Goal: Task Accomplishment & Management: Manage account settings

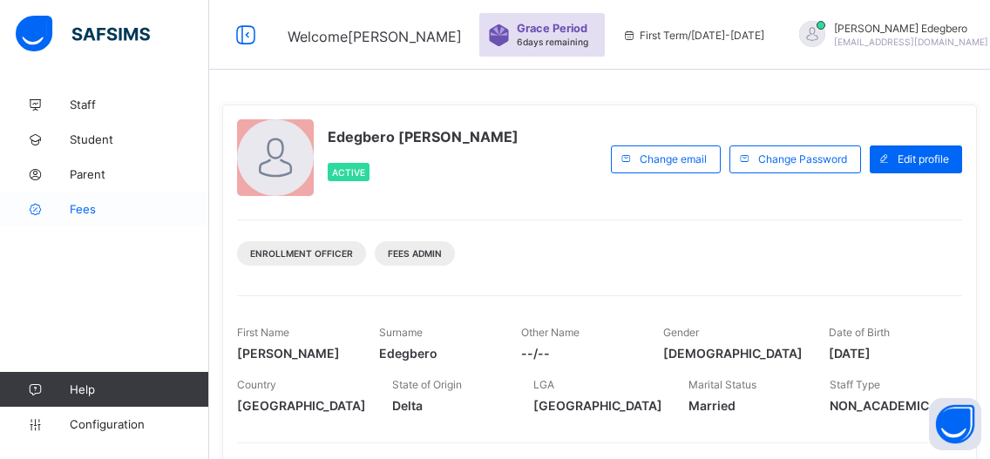
click at [94, 210] on span "Fees" at bounding box center [139, 209] width 139 height 14
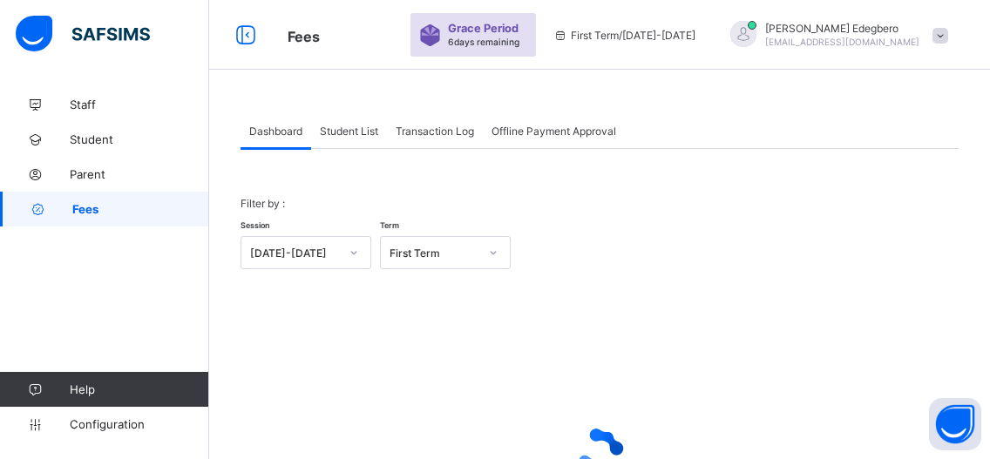
click at [360, 130] on span "Student List" at bounding box center [349, 131] width 58 height 13
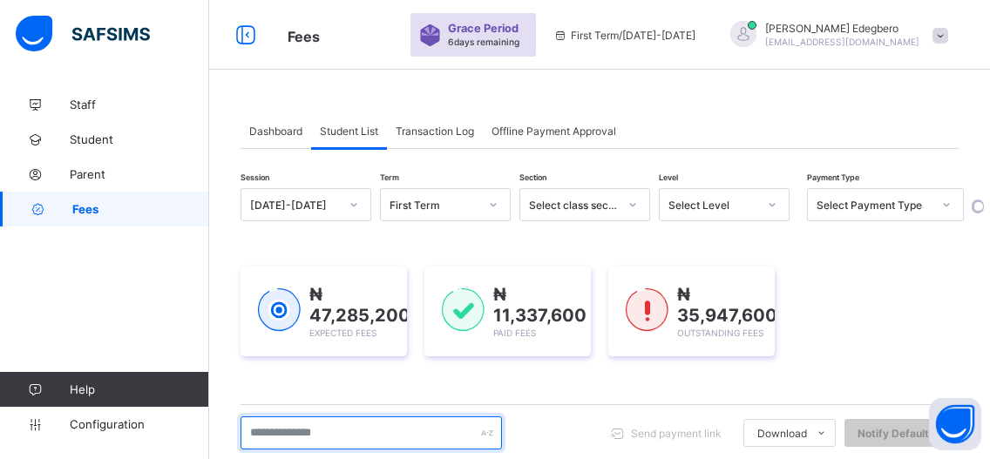
click at [422, 434] on input "text" at bounding box center [370, 432] width 261 height 33
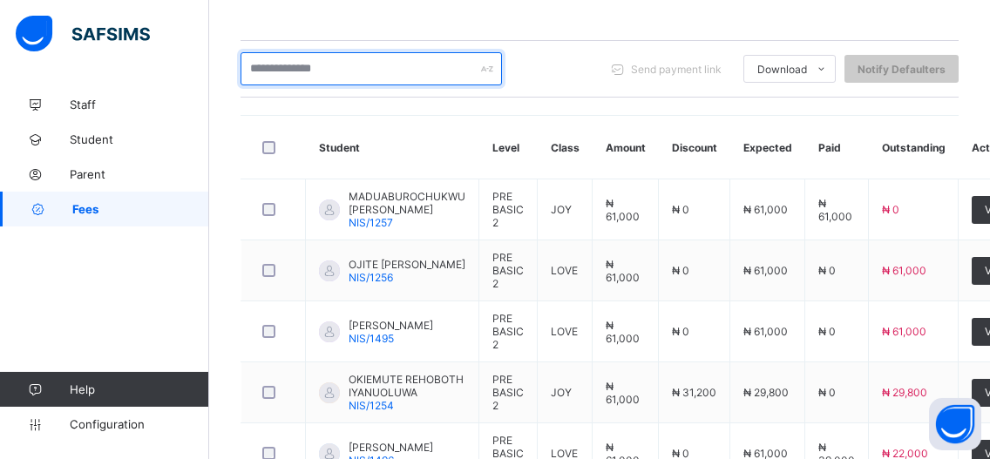
scroll to position [377, 0]
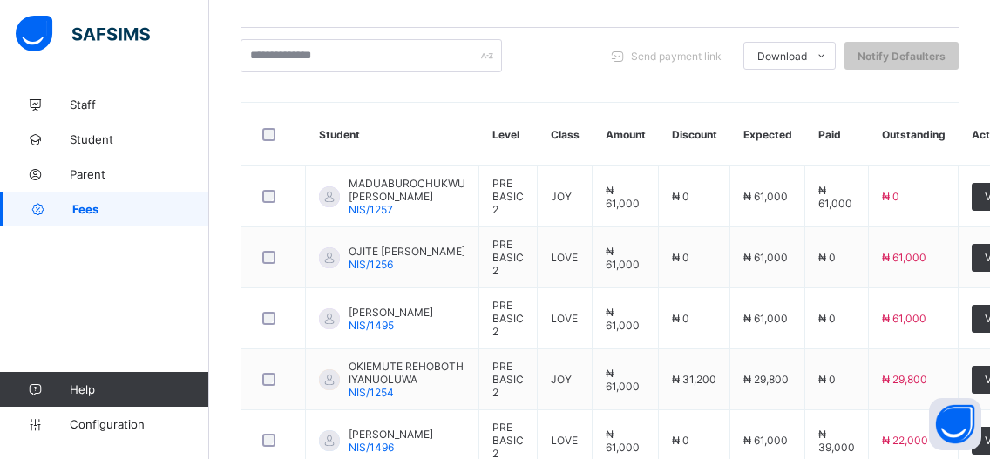
click at [585, 106] on th "Class" at bounding box center [565, 135] width 55 height 64
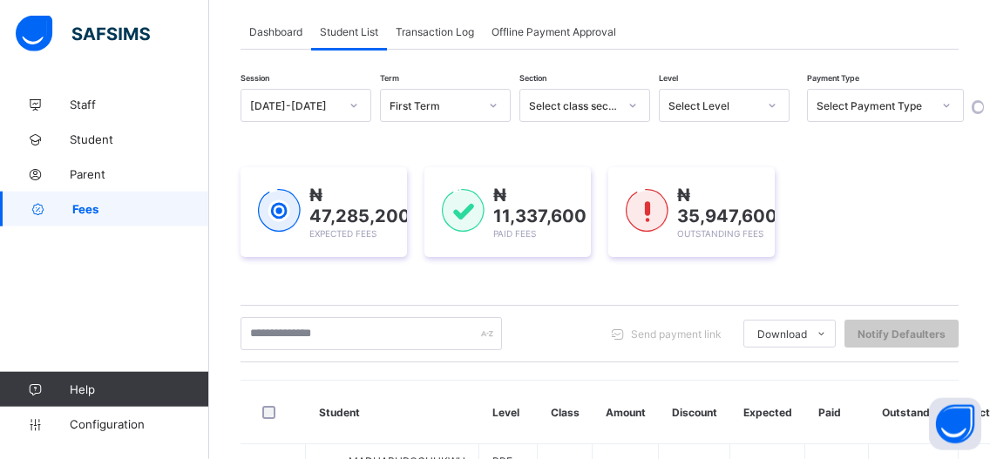
scroll to position [85, 0]
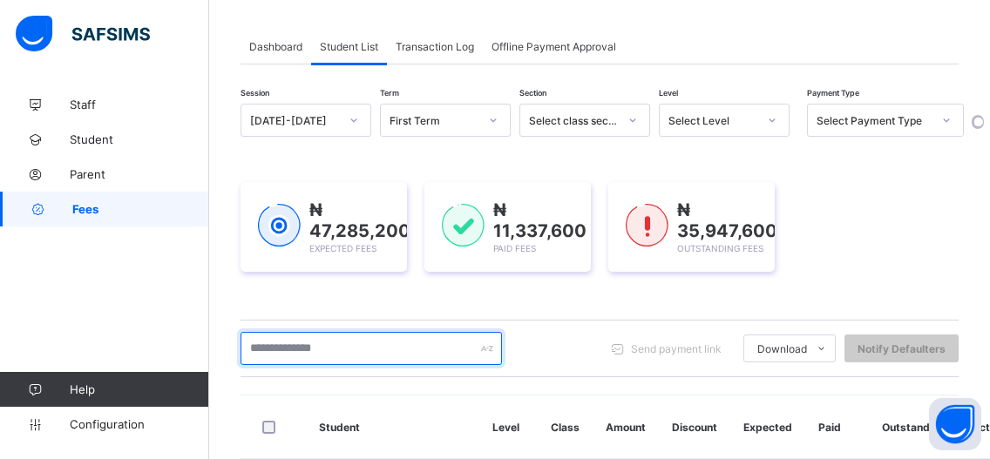
click at [418, 355] on input "text" at bounding box center [370, 348] width 261 height 33
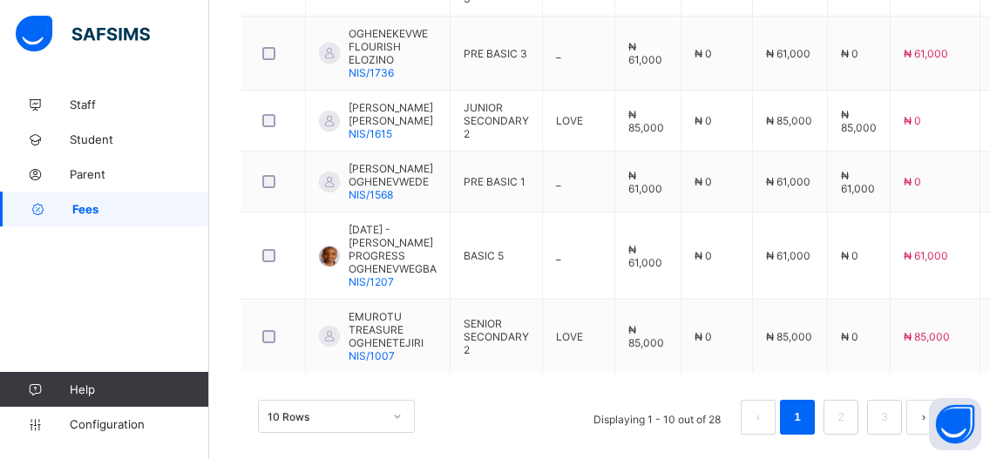
scroll to position [864, 0]
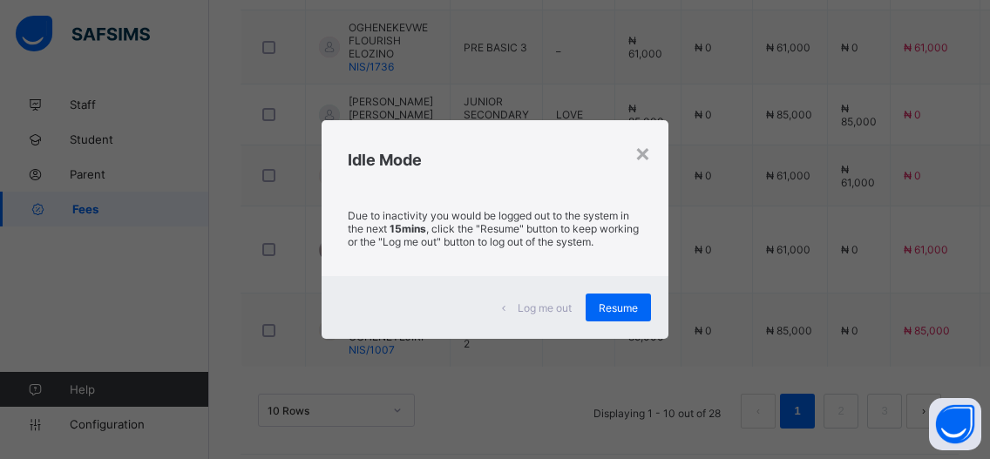
type input "**********"
click at [520, 301] on div "Log me out" at bounding box center [537, 308] width 97 height 28
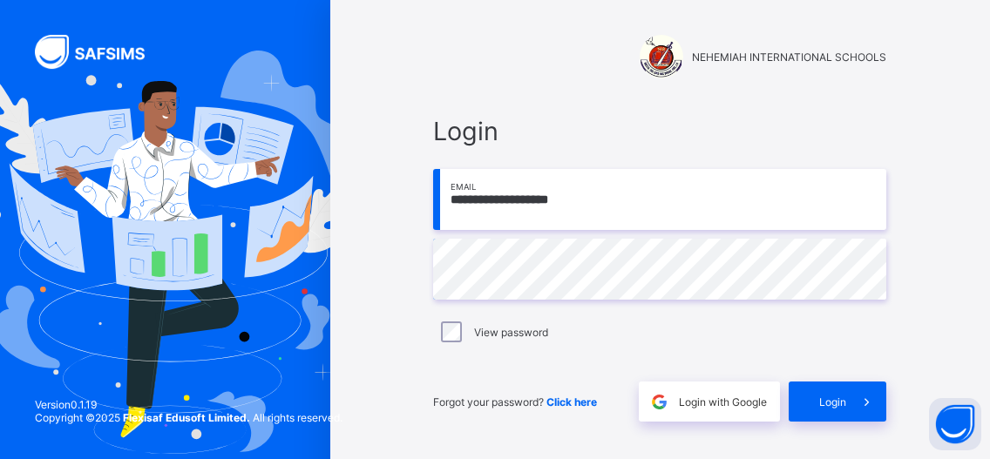
click at [830, 428] on div "**********" at bounding box center [660, 268] width 488 height 341
click at [833, 419] on div "Login" at bounding box center [838, 402] width 98 height 40
click at [855, 412] on div "Login" at bounding box center [838, 402] width 98 height 40
click at [951, 428] on button "Open asap" at bounding box center [955, 424] width 52 height 52
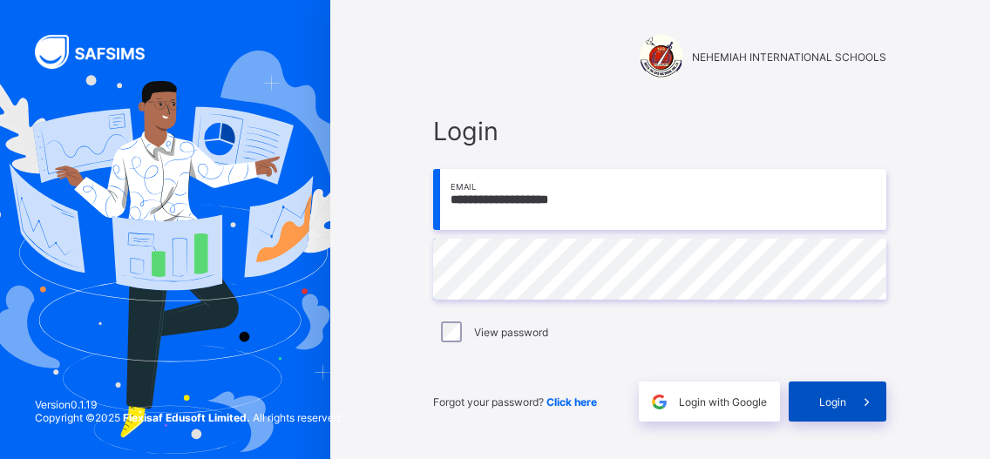
click at [863, 410] on span at bounding box center [866, 402] width 40 height 40
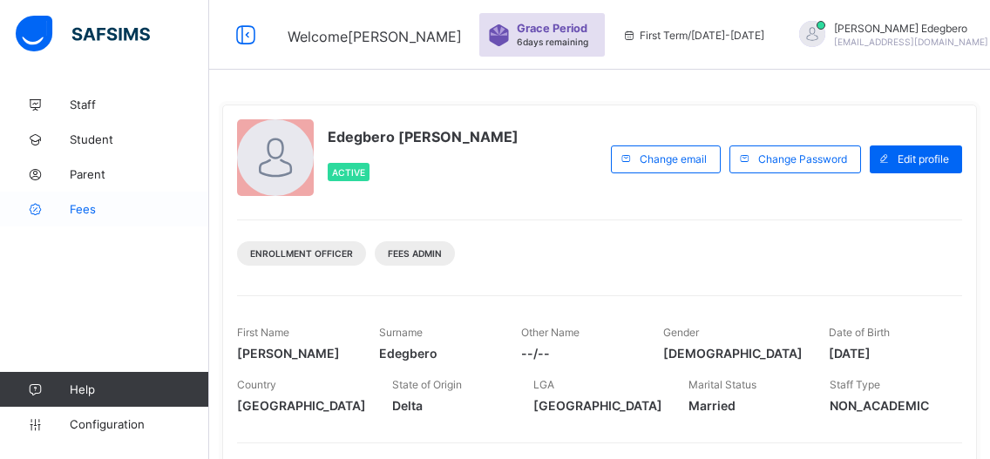
click at [88, 214] on span "Fees" at bounding box center [139, 209] width 139 height 14
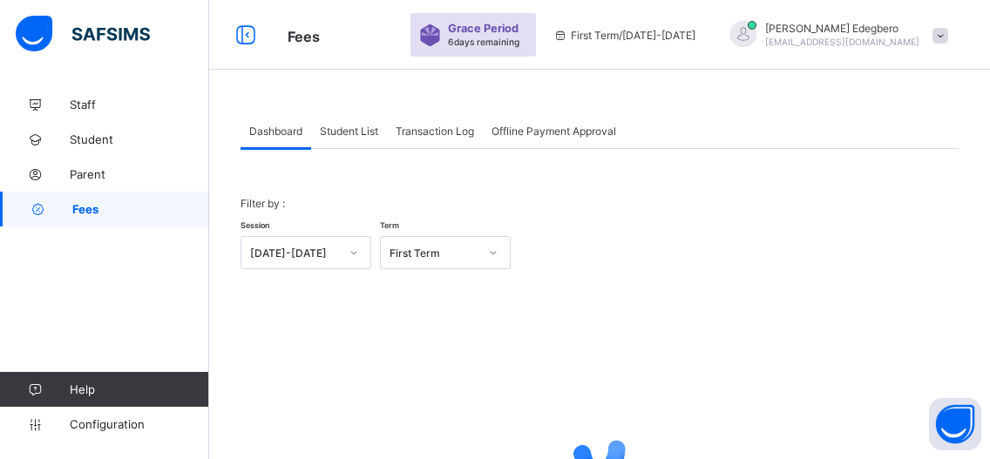
click at [332, 139] on div "Student List" at bounding box center [349, 130] width 76 height 35
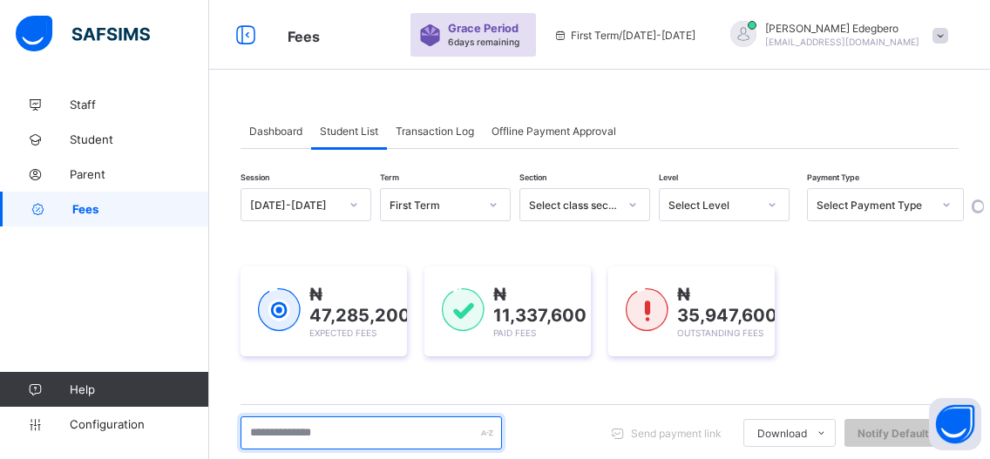
click at [391, 433] on input "text" at bounding box center [370, 432] width 261 height 33
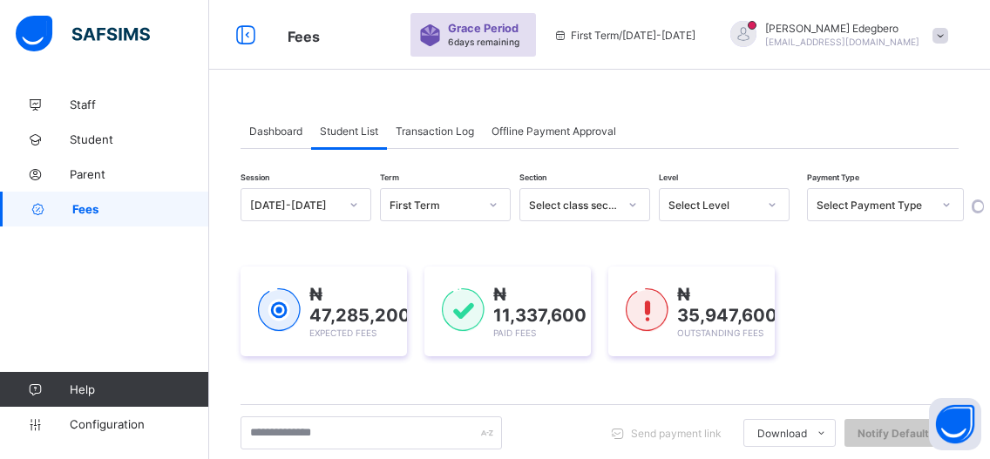
click at [482, 450] on div "Send payment link Download Students Payment Students Payment Status Student Ite…" at bounding box center [599, 433] width 718 height 58
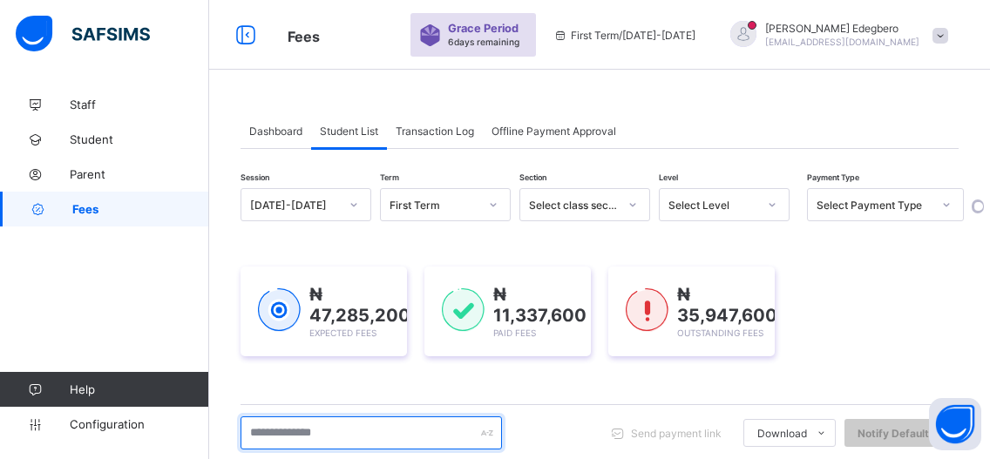
click at [451, 431] on input "text" at bounding box center [370, 432] width 261 height 33
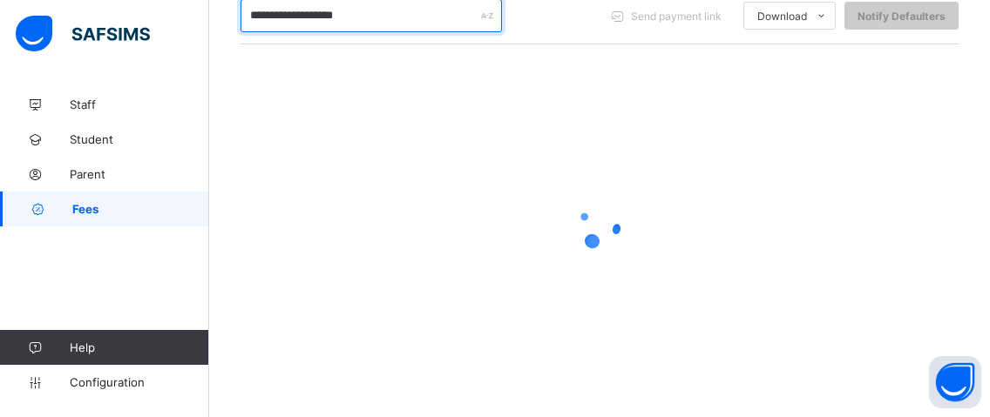
scroll to position [415, 0]
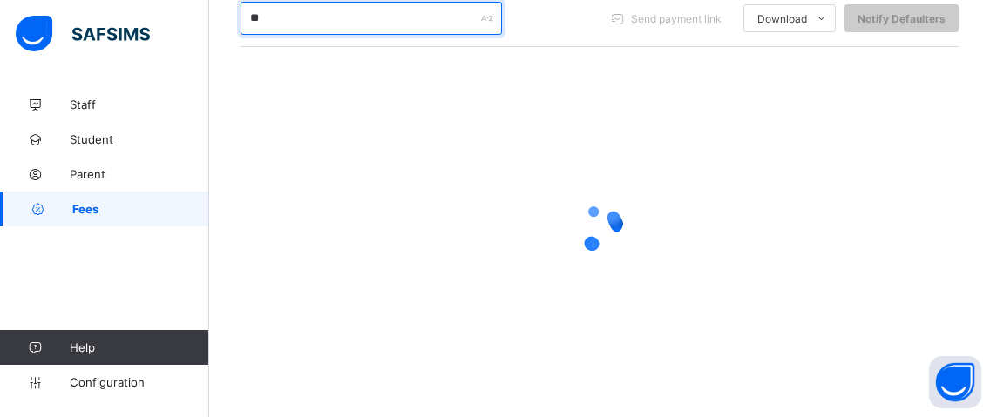
type input "*"
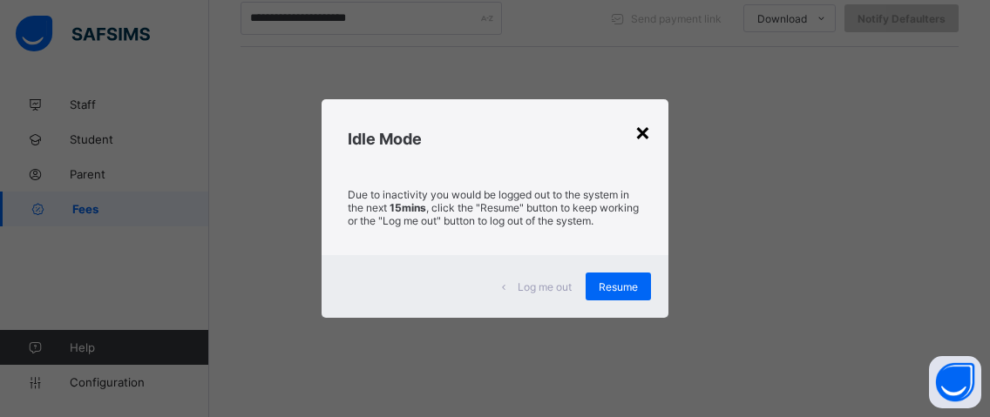
click at [646, 139] on div "×" at bounding box center [642, 132] width 17 height 30
click at [646, 139] on div at bounding box center [599, 228] width 718 height 331
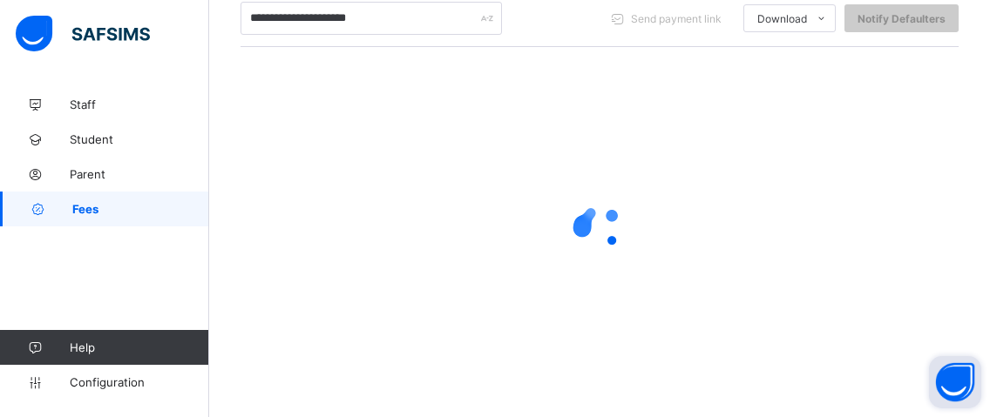
click at [949, 379] on button "Open asap" at bounding box center [955, 382] width 52 height 52
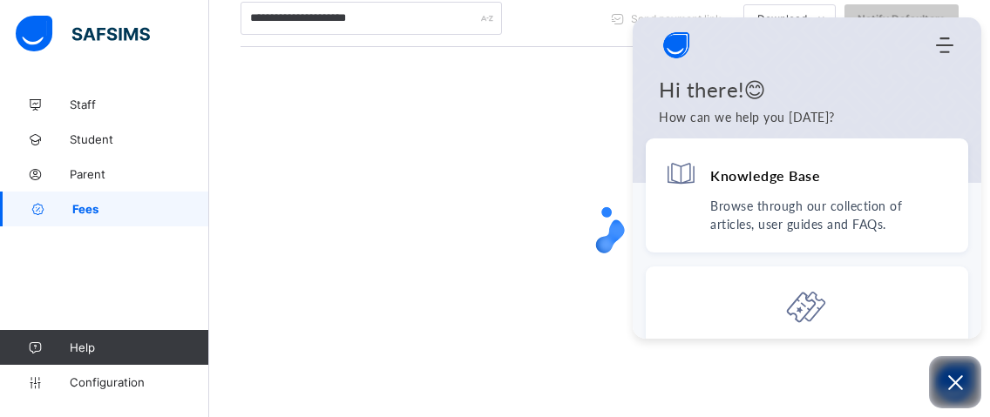
click at [674, 53] on img "Company logo" at bounding box center [676, 45] width 35 height 35
click at [937, 47] on icon "Modules Menu" at bounding box center [944, 45] width 17 height 17
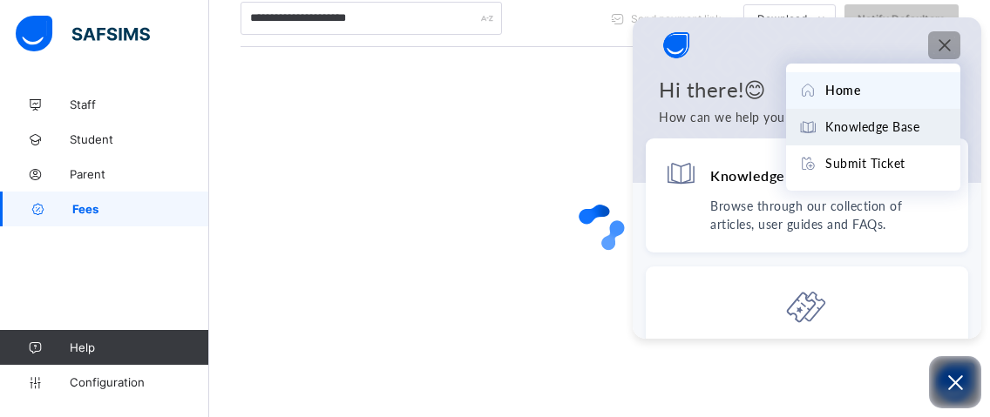
click at [803, 129] on use at bounding box center [808, 126] width 15 height 11
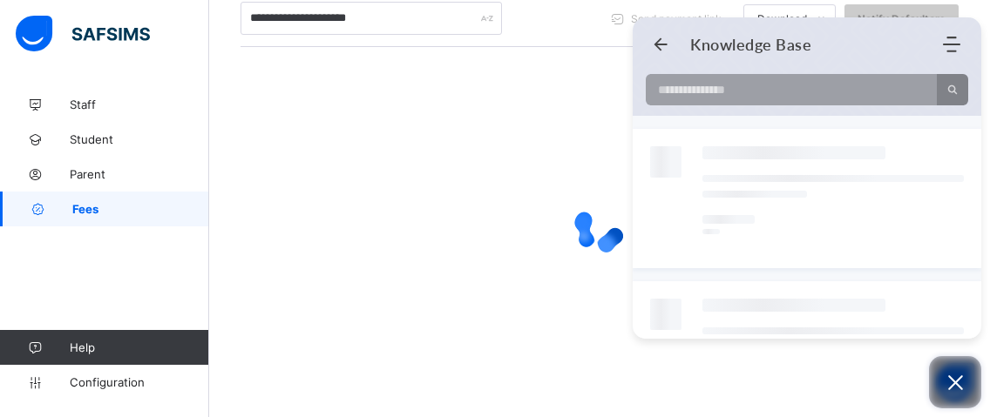
click at [958, 374] on icon "Open asap" at bounding box center [955, 383] width 22 height 22
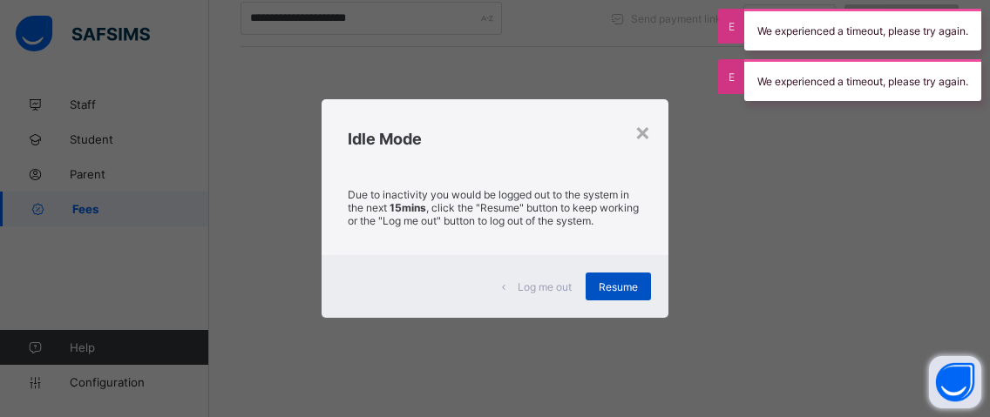
click at [617, 278] on div "Resume" at bounding box center [618, 287] width 65 height 28
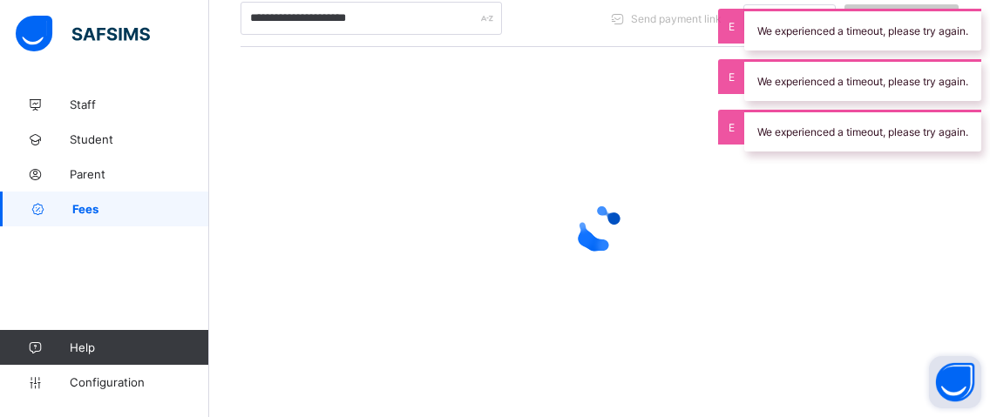
click at [905, 71] on div "We experienced a timeout, please try again." at bounding box center [862, 80] width 237 height 42
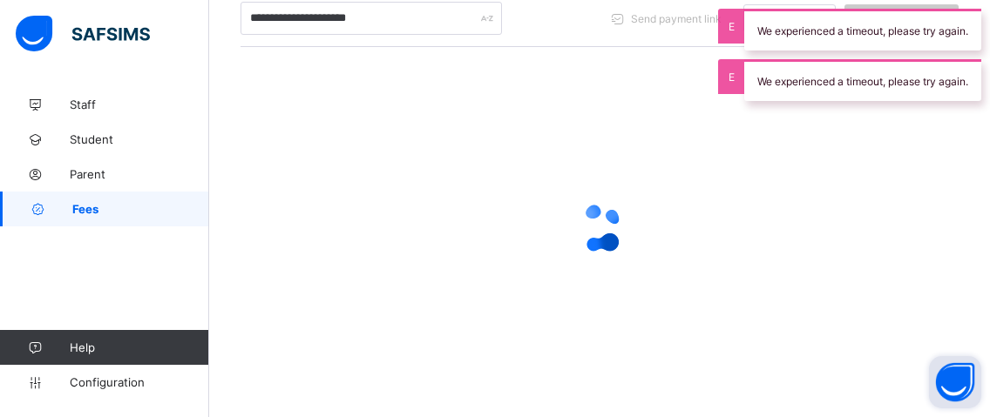
click at [891, 86] on div "We experienced a timeout, please try again." at bounding box center [862, 80] width 237 height 42
click at [748, 18] on div "We experienced a timeout, please try again." at bounding box center [862, 30] width 237 height 42
click at [748, 54] on div "We experienced a timeout, please try again. We experienced a timeout, please tr…" at bounding box center [862, 55] width 254 height 110
click at [749, 20] on div "We experienced a timeout, please try again." at bounding box center [862, 30] width 237 height 42
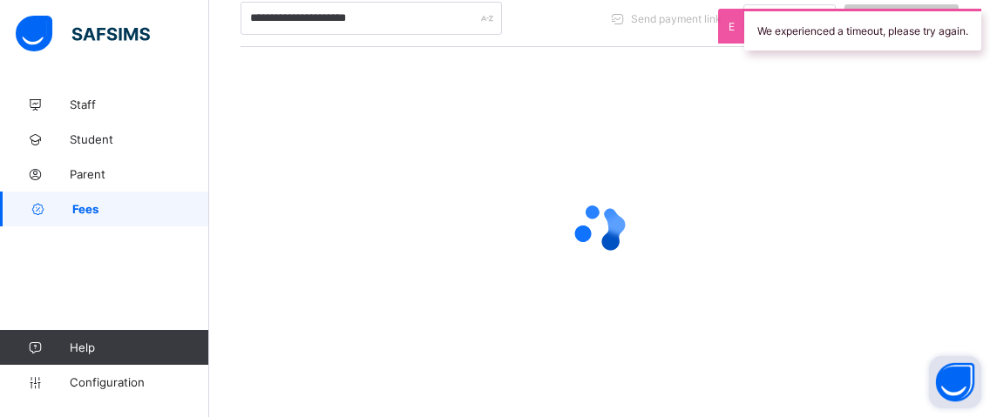
click at [749, 81] on div at bounding box center [599, 228] width 718 height 331
click at [750, 34] on div "We experienced a timeout, please try again." at bounding box center [862, 30] width 237 height 42
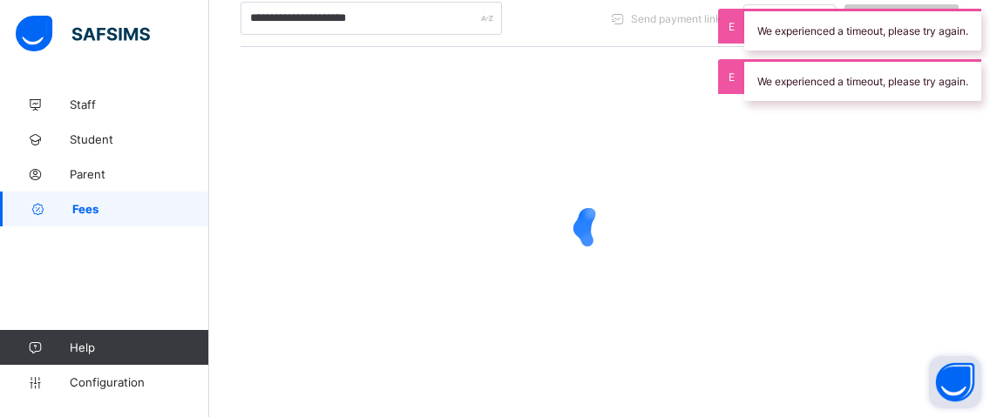
drag, startPoint x: 782, startPoint y: 8, endPoint x: 778, endPoint y: 52, distance: 44.6
click at [778, 38] on div "We experienced a timeout, please try again. We experienced a timeout, please tr…" at bounding box center [862, 55] width 254 height 110
click at [778, 52] on div "We experienced a timeout, please try again. We experienced a timeout, please tr…" at bounding box center [862, 55] width 254 height 110
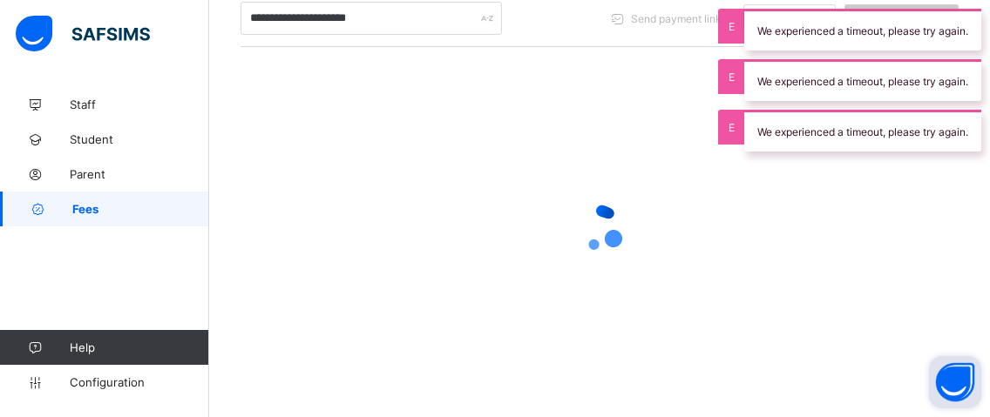
click at [774, 27] on div "We experienced a timeout, please try again." at bounding box center [862, 30] width 237 height 42
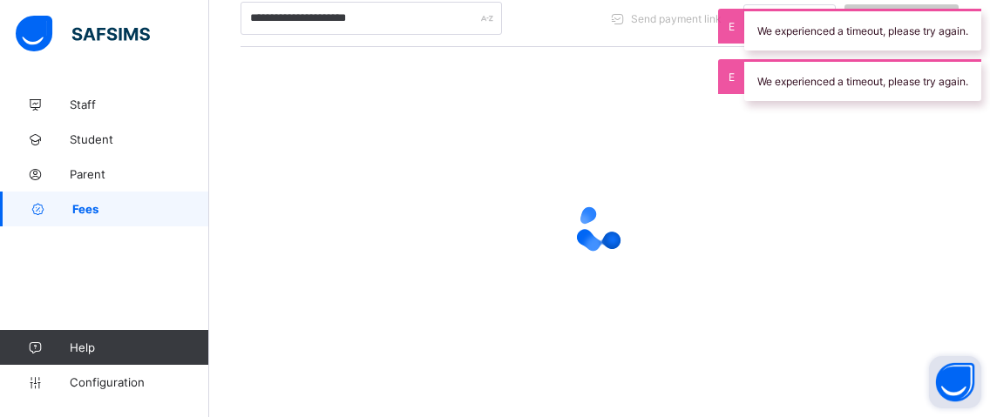
click at [770, 89] on div "We experienced a timeout, please try again." at bounding box center [862, 80] width 237 height 42
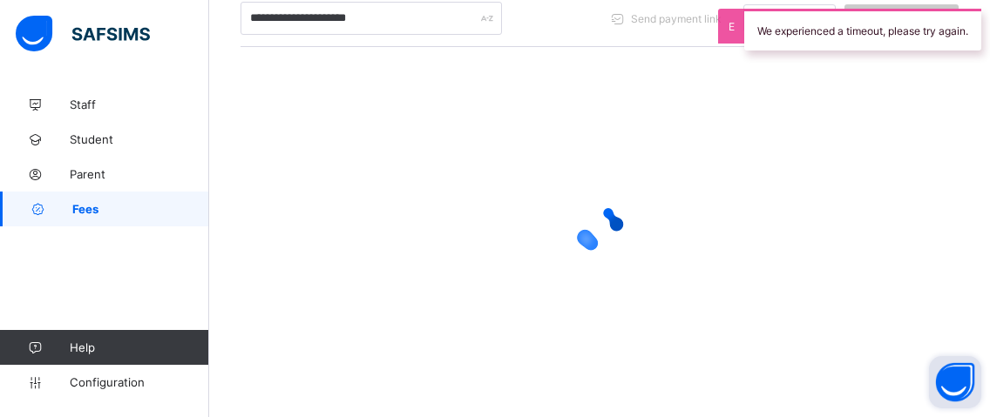
click at [765, 33] on div "We experienced a timeout, please try again." at bounding box center [862, 30] width 237 height 42
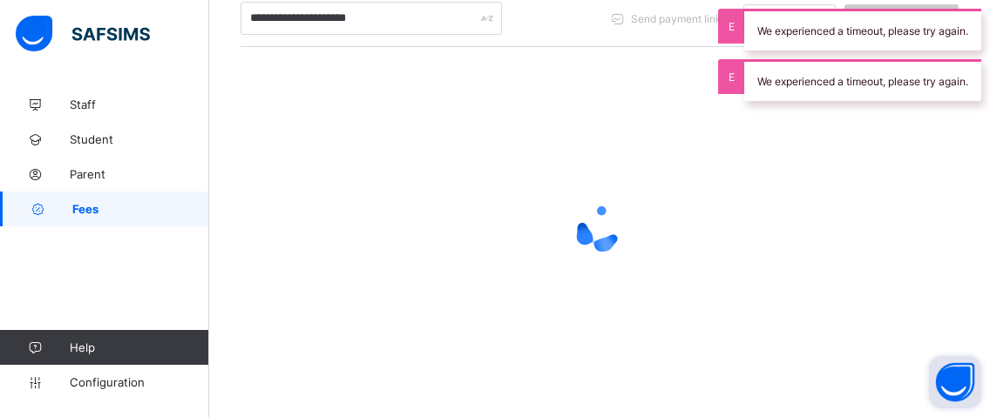
drag, startPoint x: 818, startPoint y: 30, endPoint x: 818, endPoint y: 64, distance: 34.0
click at [818, 34] on div "We experienced a timeout, please try again." at bounding box center [862, 30] width 237 height 42
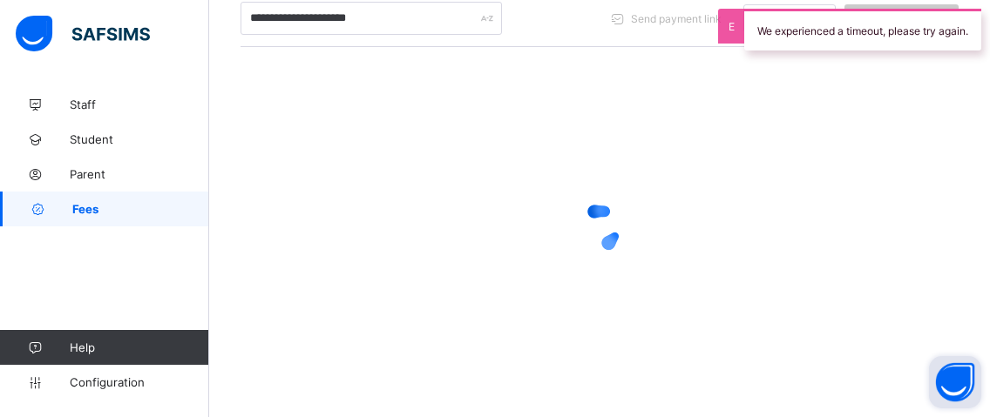
click at [818, 64] on div "Fees Grace Period 6 days remaining First Term / 2025-2026 Frank Edegbero fedegb…" at bounding box center [495, 2] width 990 height 835
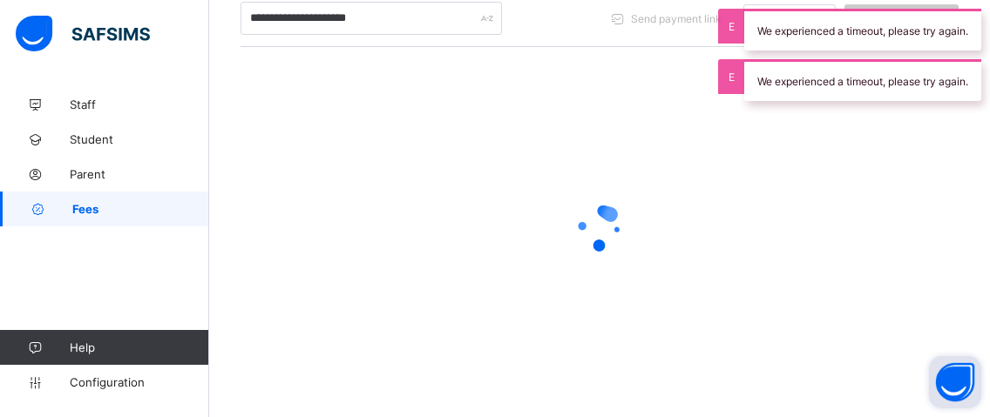
click at [817, 29] on div "We experienced a timeout, please try again." at bounding box center [862, 30] width 237 height 42
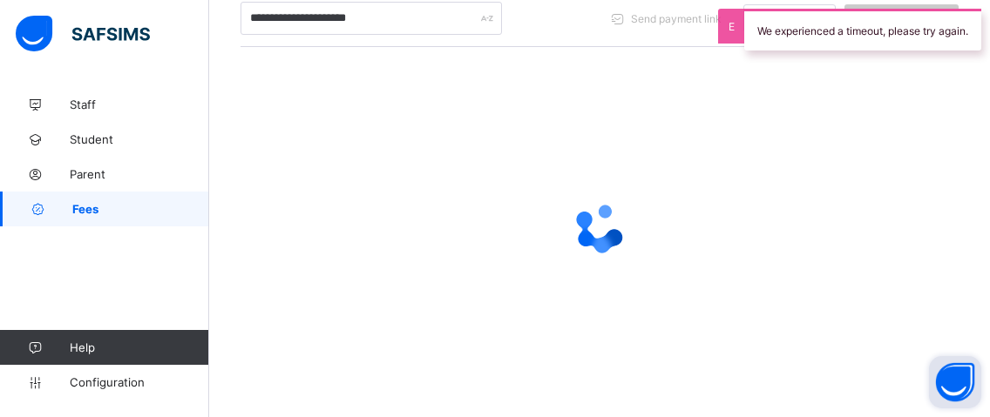
click at [815, 67] on div at bounding box center [599, 228] width 718 height 331
click at [813, 48] on div "We experienced a timeout, please try again." at bounding box center [862, 30] width 237 height 42
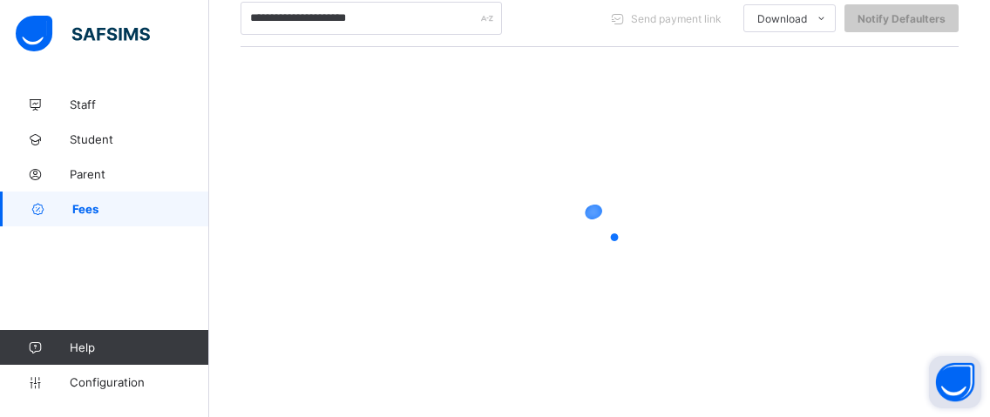
click at [813, 48] on div "**********" at bounding box center [599, 83] width 718 height 620
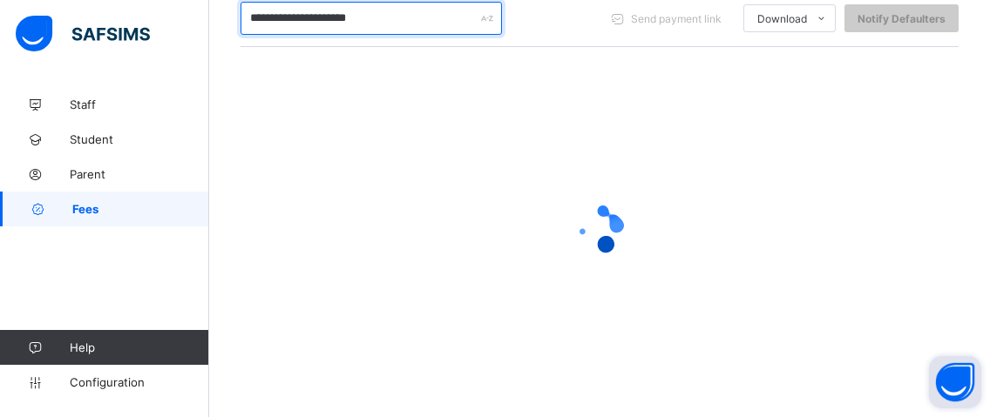
click at [423, 15] on input "**********" at bounding box center [370, 18] width 261 height 33
type input "*"
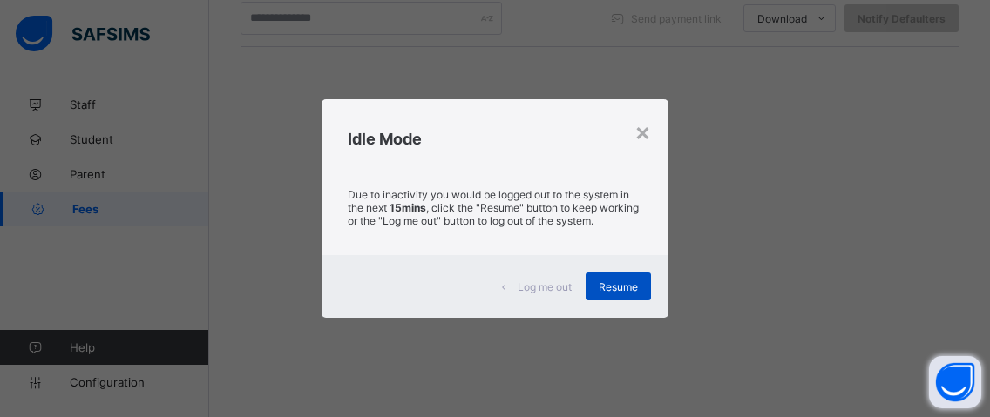
click at [633, 283] on span "Resume" at bounding box center [618, 287] width 39 height 13
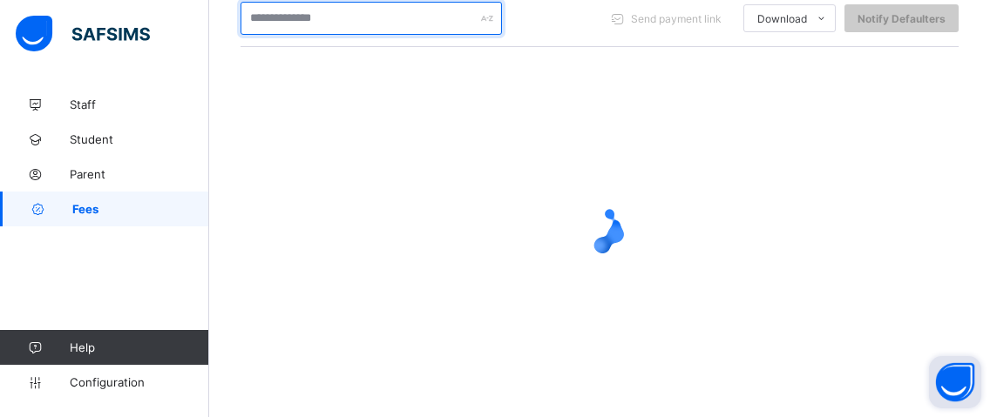
drag, startPoint x: 371, startPoint y: 7, endPoint x: 366, endPoint y: 17, distance: 11.7
click at [371, 8] on input "text" at bounding box center [370, 18] width 261 height 33
type input "*"
click at [290, 17] on input "**********" at bounding box center [370, 18] width 261 height 33
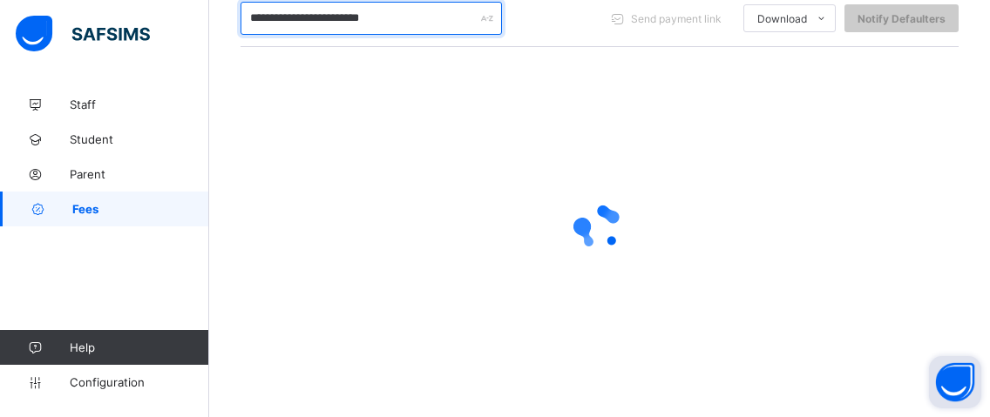
click at [292, 17] on input "**********" at bounding box center [370, 18] width 261 height 33
click at [389, 25] on input "**********" at bounding box center [370, 18] width 261 height 33
type input "*"
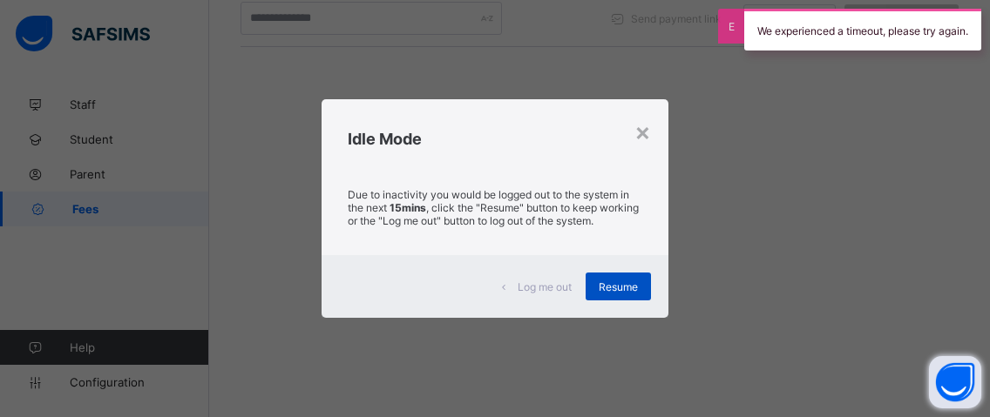
click at [626, 288] on span "Resume" at bounding box center [618, 287] width 39 height 13
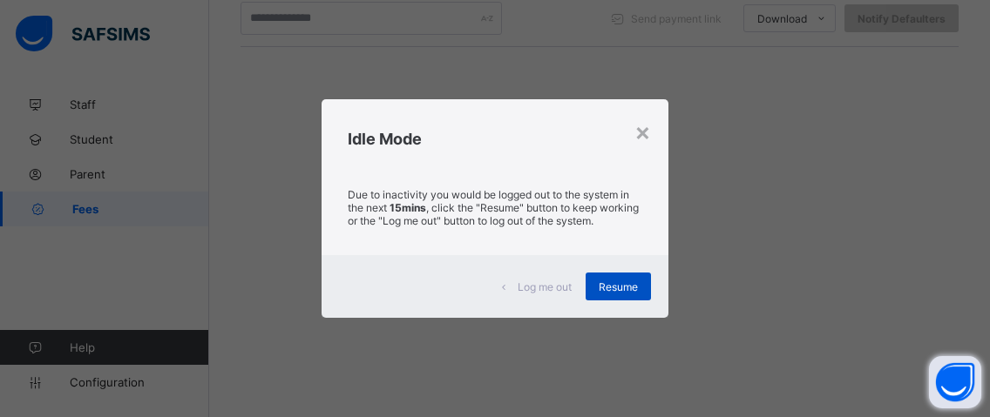
click at [643, 288] on div "Resume" at bounding box center [618, 287] width 65 height 28
